Goal: Information Seeking & Learning: Learn about a topic

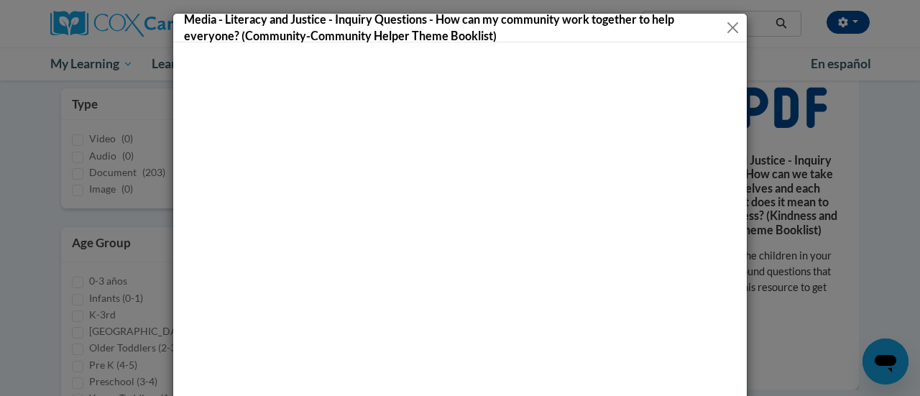
click at [728, 32] on button "Close" at bounding box center [732, 28] width 14 height 18
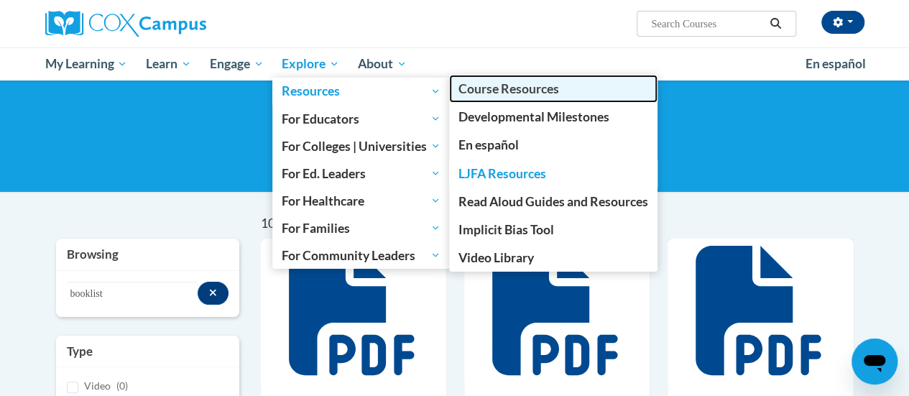
click at [475, 97] on link "Course Resources" at bounding box center [553, 89] width 209 height 28
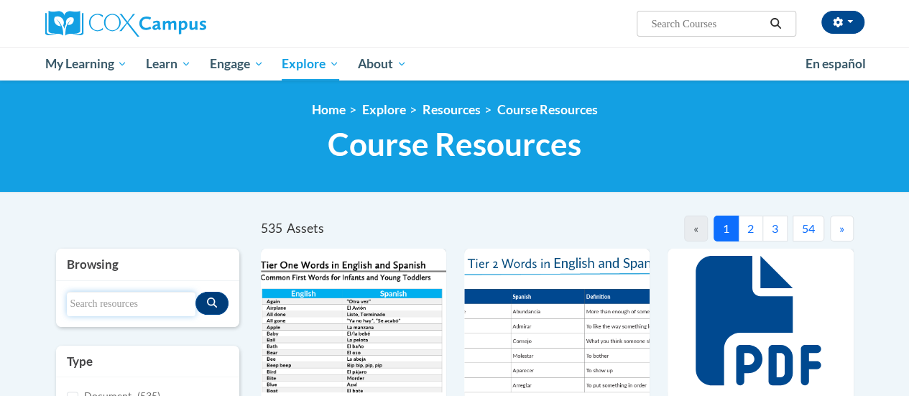
click at [97, 308] on input "Search resources" at bounding box center [131, 304] width 129 height 24
type input "ecosystem construction"
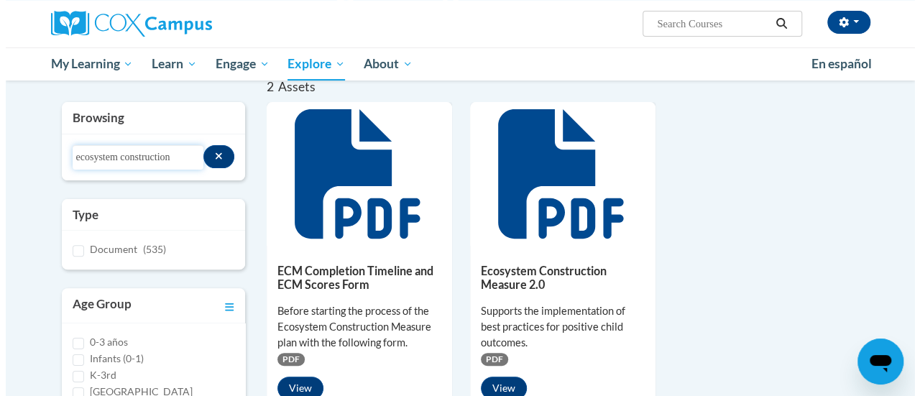
scroll to position [138, 0]
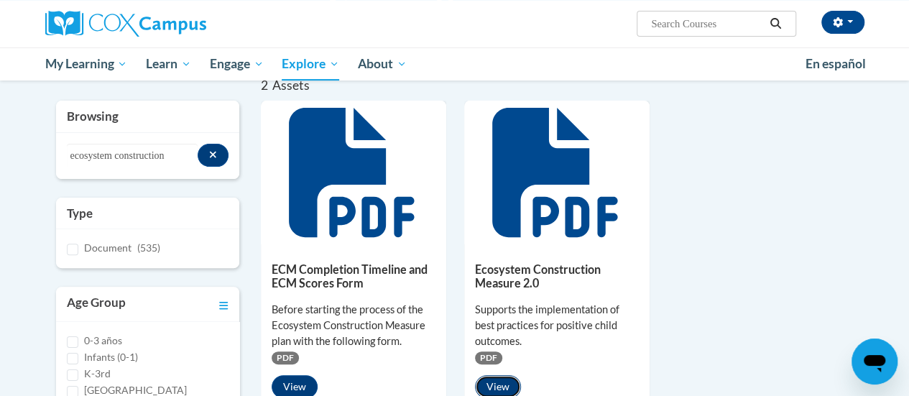
click at [505, 383] on button "View" at bounding box center [498, 386] width 46 height 23
